Goal: Entertainment & Leisure: Consume media (video, audio)

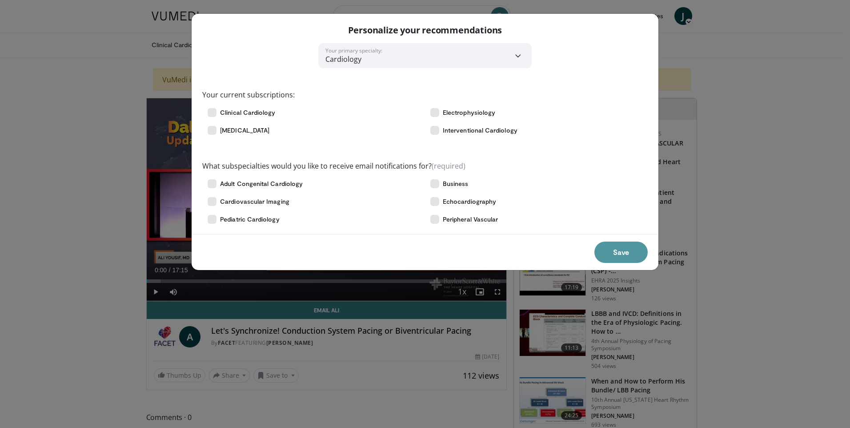
click at [620, 255] on button "Save" at bounding box center [620, 251] width 53 height 21
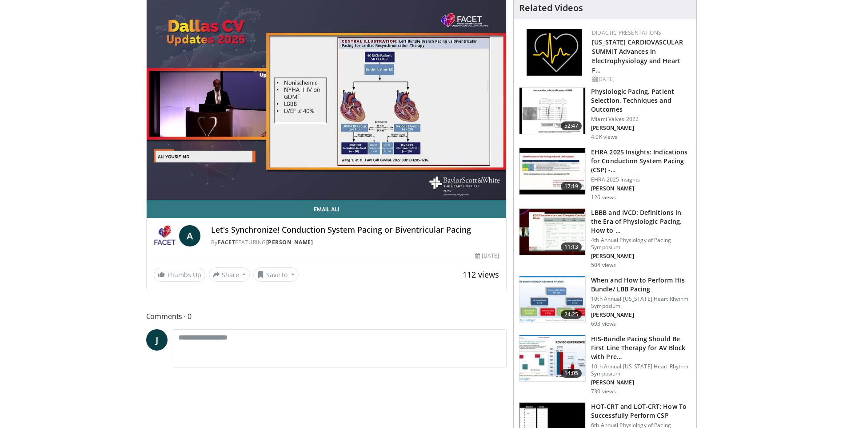
scroll to position [89, 0]
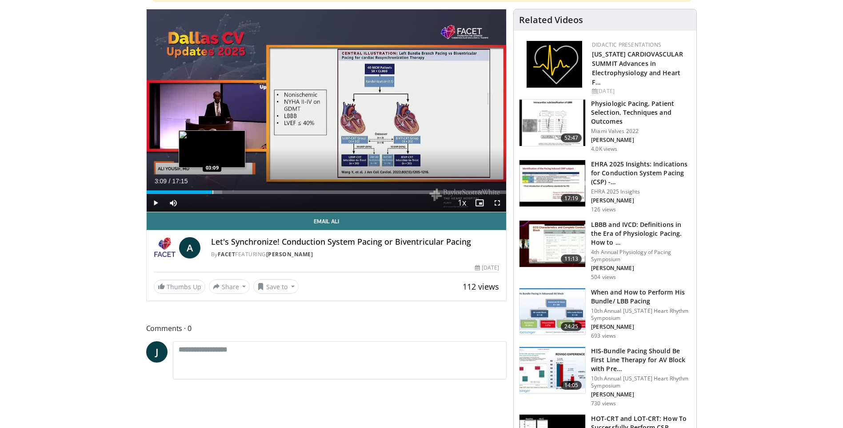
click at [212, 192] on div "Progress Bar" at bounding box center [212, 192] width 1 height 4
click at [202, 189] on div "Loaded : 24.91% 03:12 02:39" at bounding box center [327, 189] width 360 height 8
click at [235, 191] on div "Loaded : 26.83% 03:36 04:14" at bounding box center [327, 189] width 360 height 8
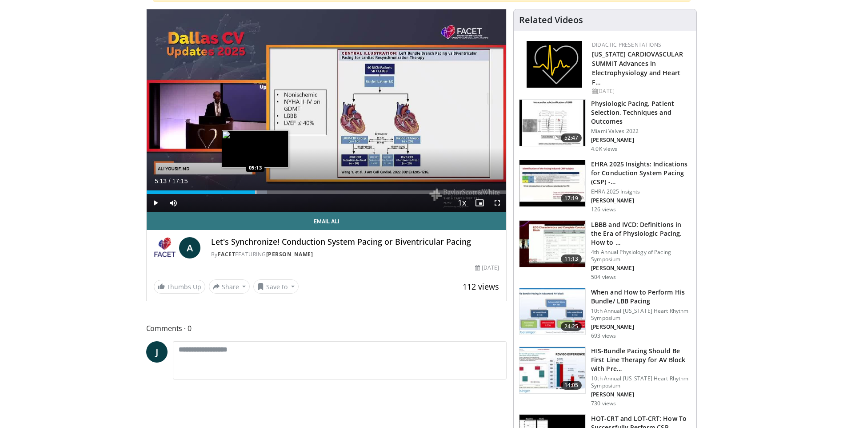
click at [255, 190] on div "Loaded : 33.54% 05:13 05:13" at bounding box center [327, 189] width 360 height 8
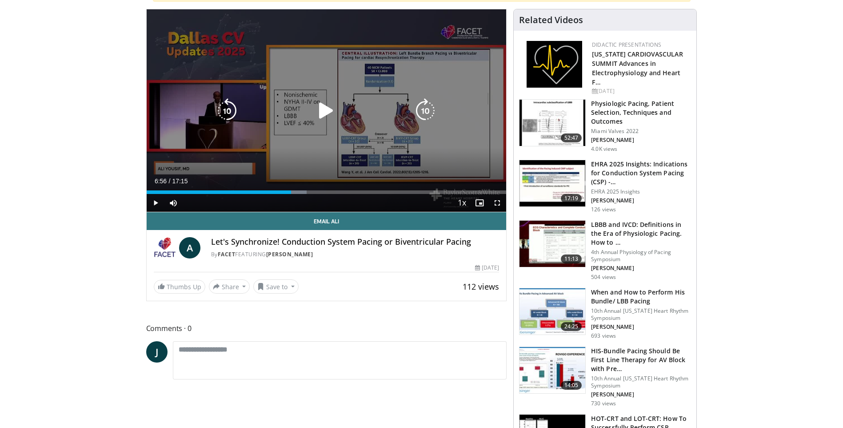
click at [292, 192] on div "Progress Bar" at bounding box center [294, 192] width 26 height 4
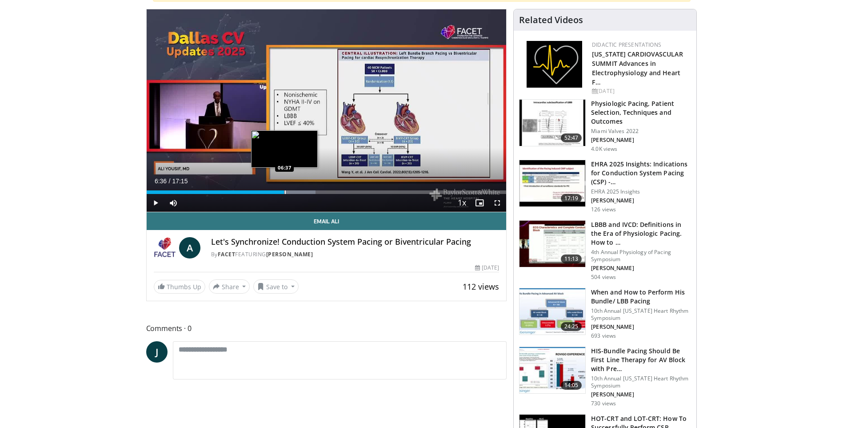
click at [285, 191] on div "Progress Bar" at bounding box center [285, 192] width 1 height 4
click at [155, 200] on span "Video Player" at bounding box center [156, 203] width 18 height 18
